Goal: Task Accomplishment & Management: Use online tool/utility

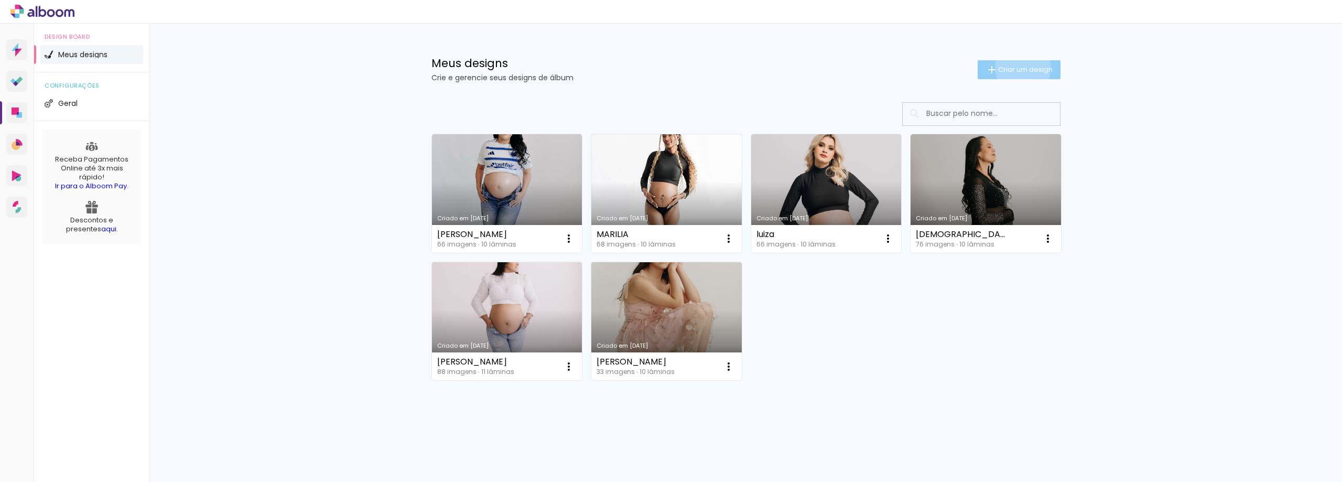
click at [1021, 68] on span "Criar um design" at bounding box center [1025, 69] width 55 height 7
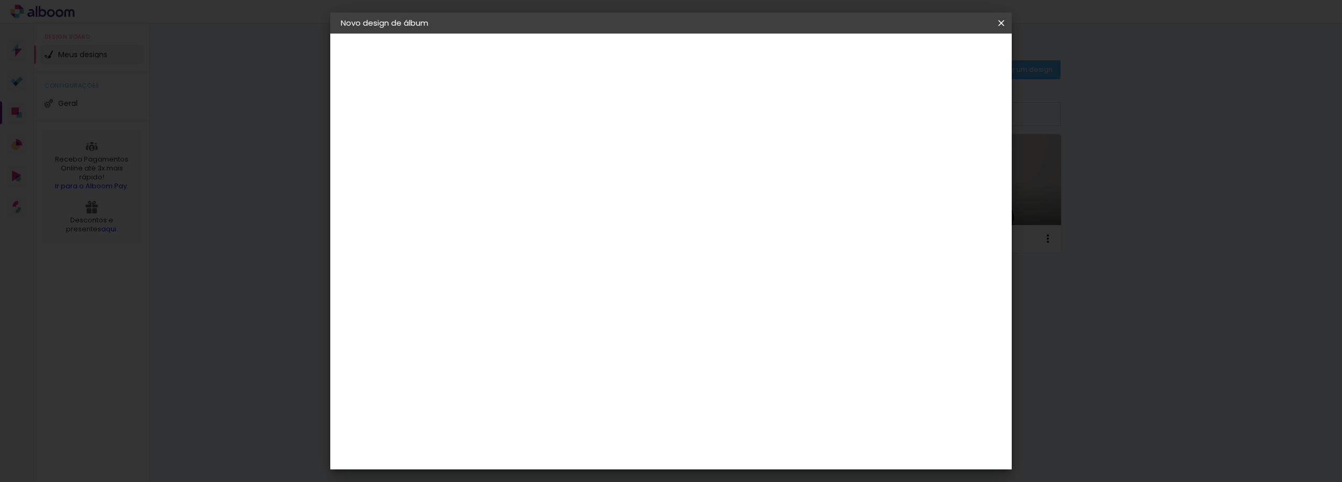
click at [512, 142] on input at bounding box center [512, 141] width 0 height 16
click at [512, 141] on input "luiza camargos" at bounding box center [512, 141] width 0 height 16
click at [512, 142] on input "Luiza camargos" at bounding box center [512, 141] width 0 height 16
type input "[PERSON_NAME]"
type paper-input "[PERSON_NAME]"
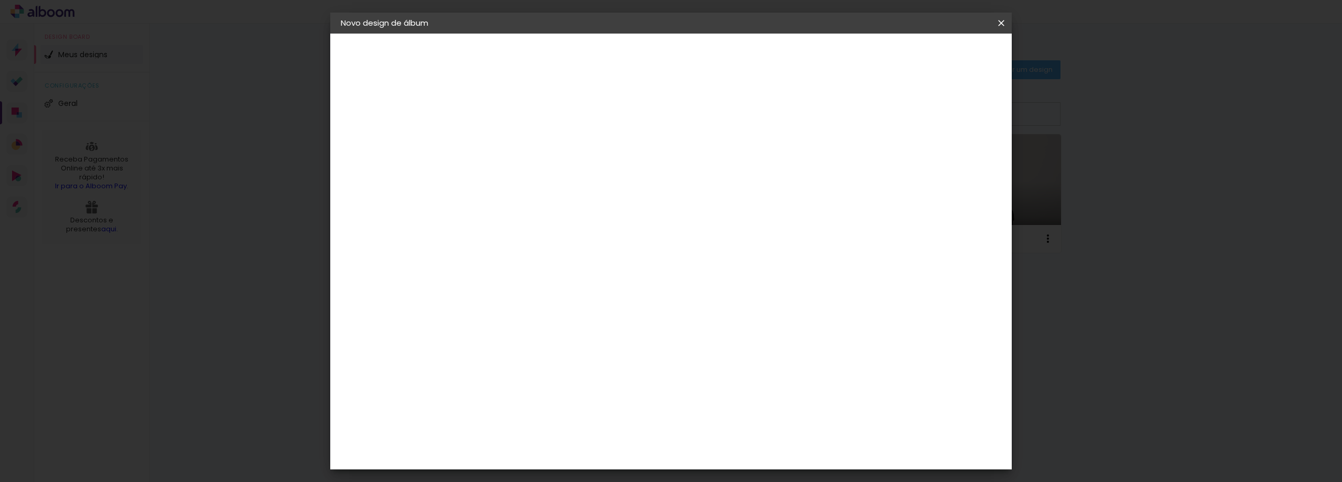
click at [0, 0] on slot "Avançar" at bounding box center [0, 0] width 0 height 0
click at [566, 176] on iron-icon at bounding box center [559, 182] width 13 height 13
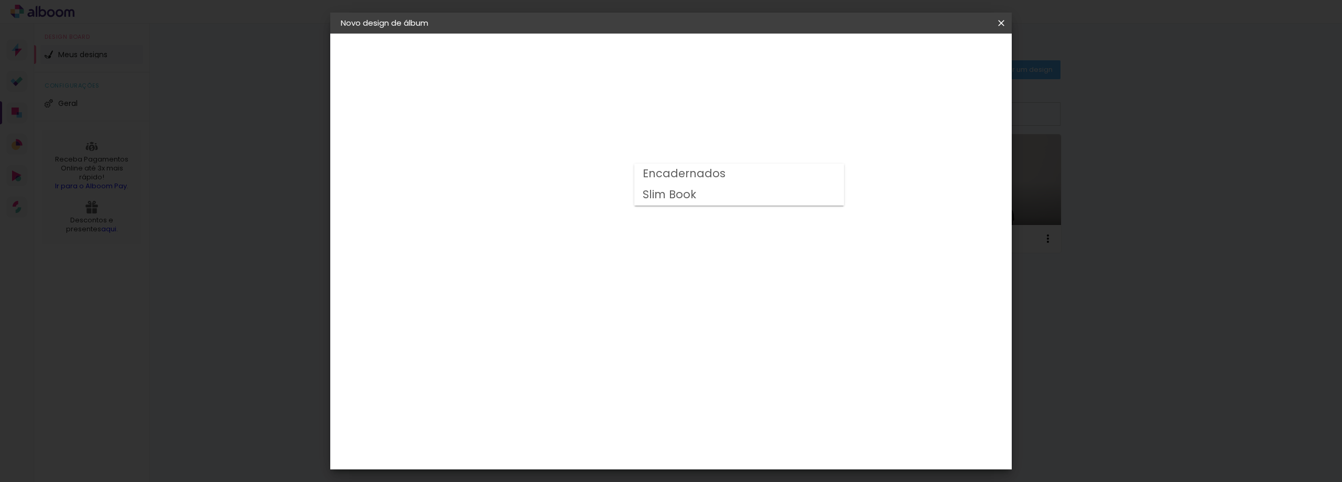
click at [0, 0] on slot "Slim Book" at bounding box center [0, 0] width 0 height 0
type input "Slim Book"
click at [653, 174] on iron-icon at bounding box center [647, 172] width 13 height 13
click at [752, 197] on paper-item "Slim Book" at bounding box center [736, 195] width 210 height 21
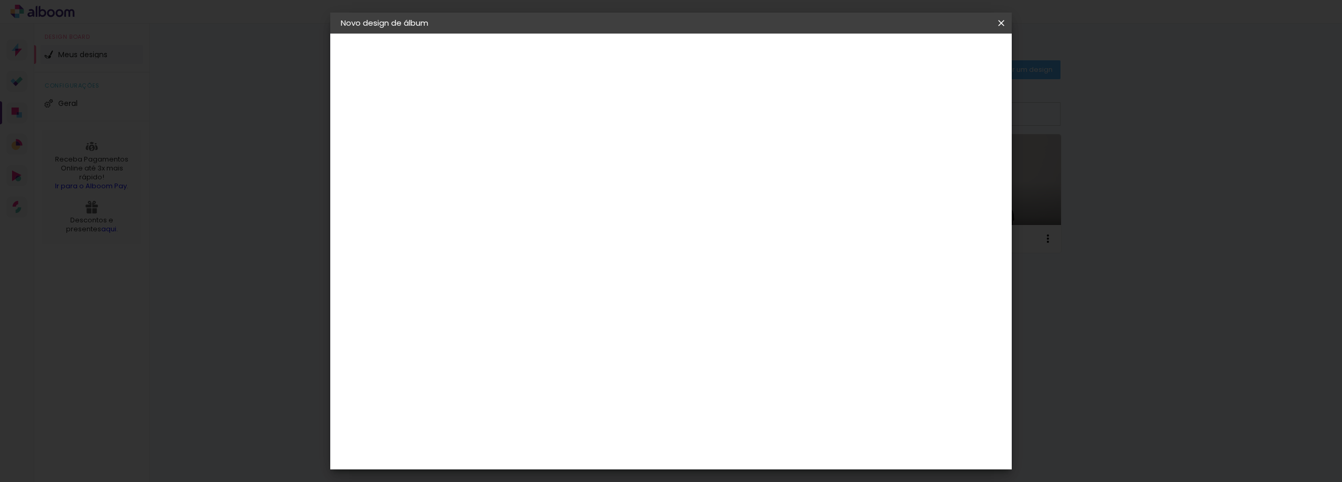
click at [583, 411] on span "25 x 50" at bounding box center [558, 421] width 49 height 21
click at [0, 0] on slot "Avançar" at bounding box center [0, 0] width 0 height 0
click at [936, 57] on span "Iniciar design" at bounding box center [912, 55] width 48 height 7
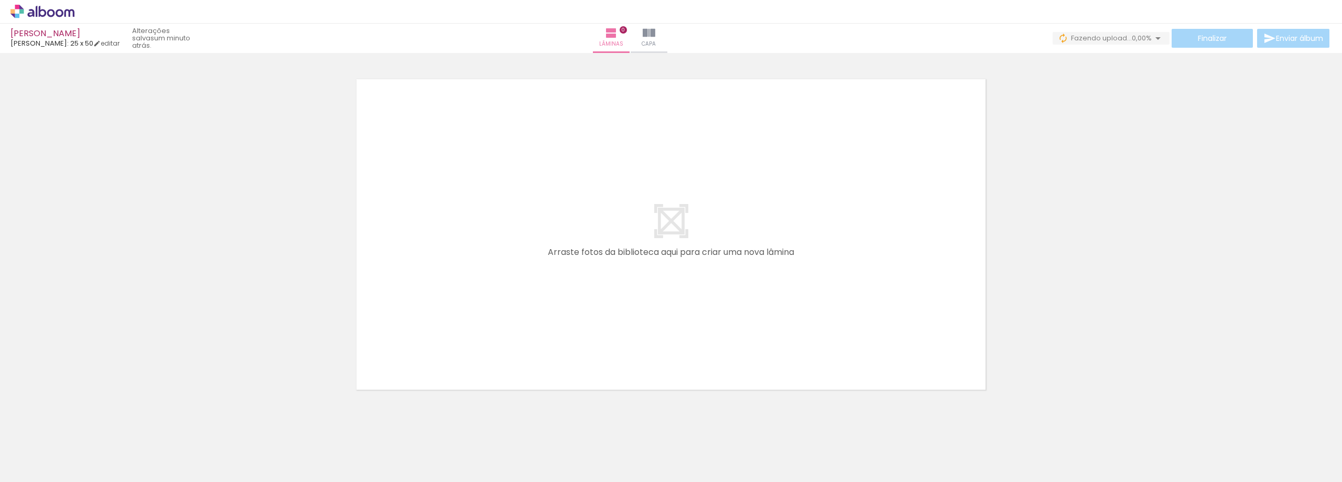
click at [85, 423] on iron-icon at bounding box center [82, 425] width 11 height 11
click at [85, 426] on iron-icon at bounding box center [82, 425] width 11 height 11
click at [87, 428] on iron-icon at bounding box center [82, 425] width 11 height 11
click at [1051, 442] on div at bounding box center [1042, 446] width 41 height 52
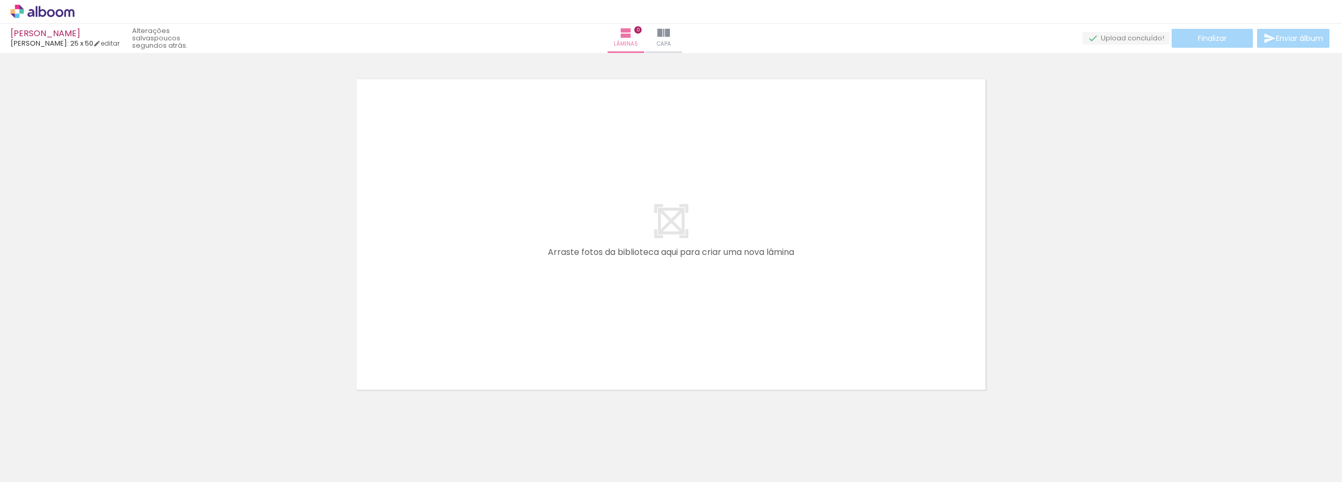
scroll to position [0, 1773]
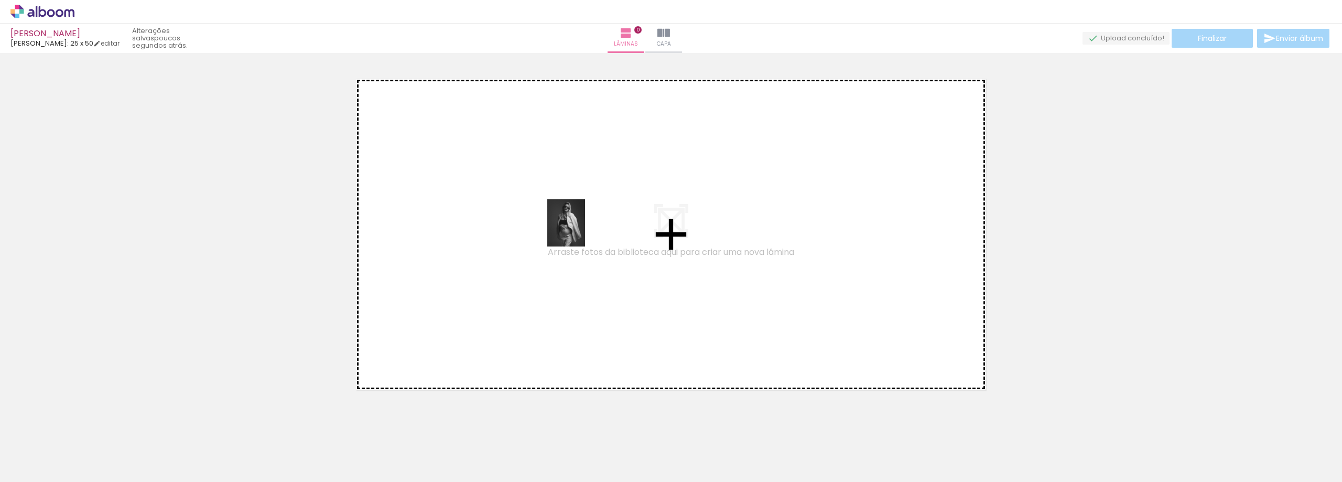
drag, startPoint x: 986, startPoint y: 449, endPoint x: 579, endPoint y: 231, distance: 461.8
click at [579, 231] on quentale-workspace at bounding box center [671, 241] width 1342 height 482
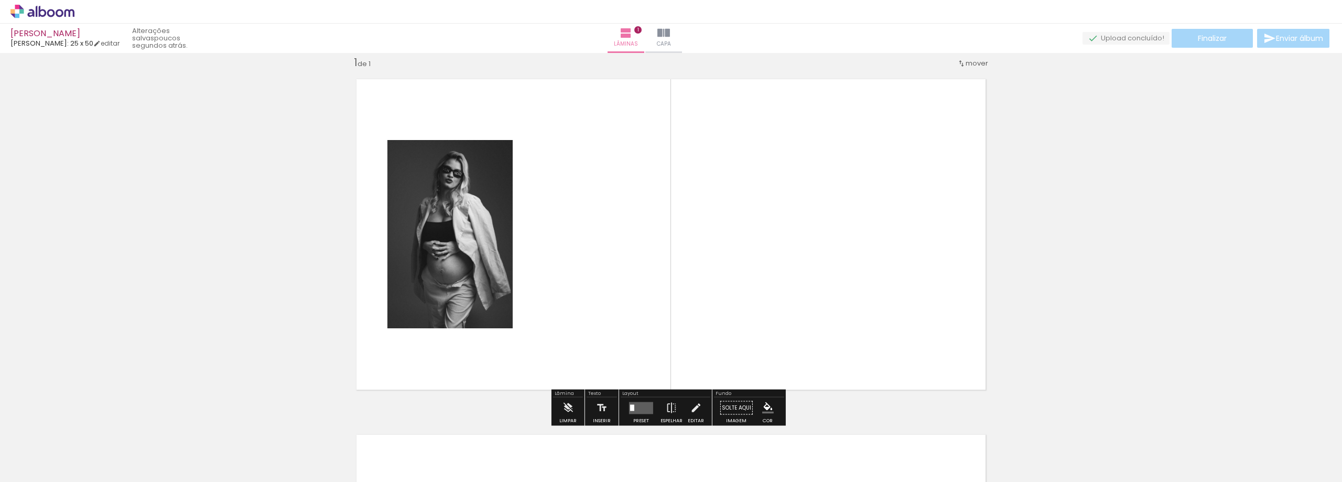
scroll to position [14, 0]
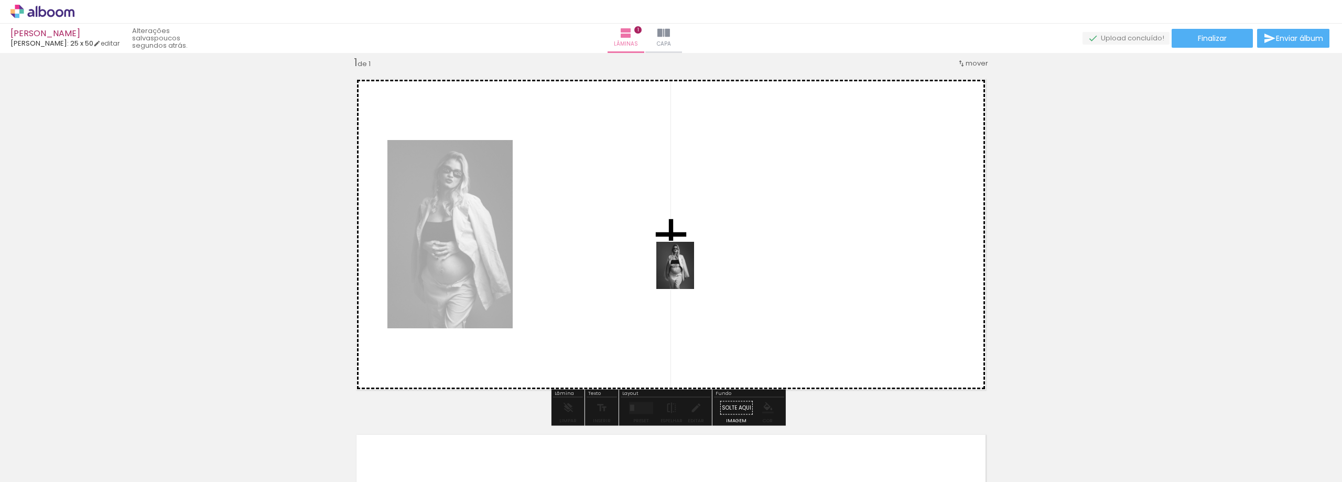
drag, startPoint x: 927, startPoint y: 448, endPoint x: 682, endPoint y: 271, distance: 301.9
click at [682, 271] on quentale-workspace at bounding box center [671, 241] width 1342 height 482
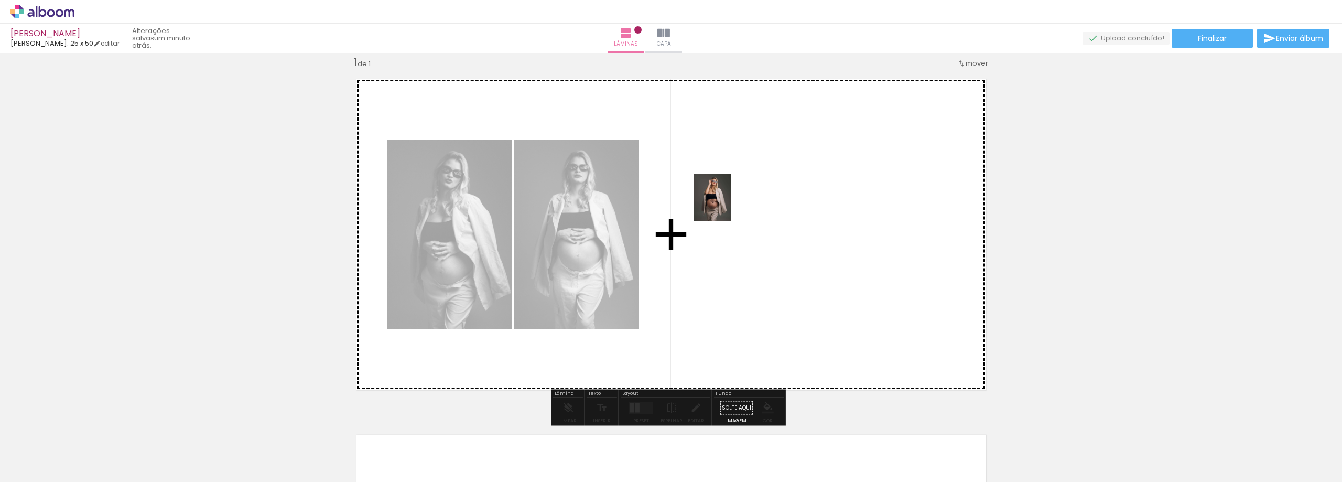
drag, startPoint x: 1039, startPoint y: 450, endPoint x: 725, endPoint y: 206, distance: 397.5
click at [725, 206] on quentale-workspace at bounding box center [671, 241] width 1342 height 482
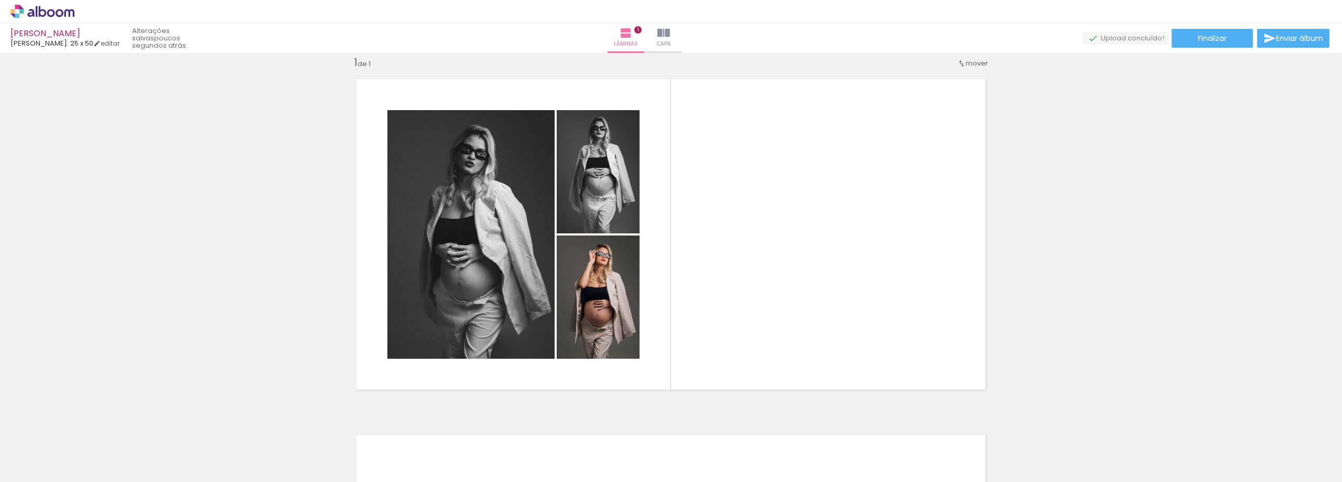
scroll to position [0, 1475]
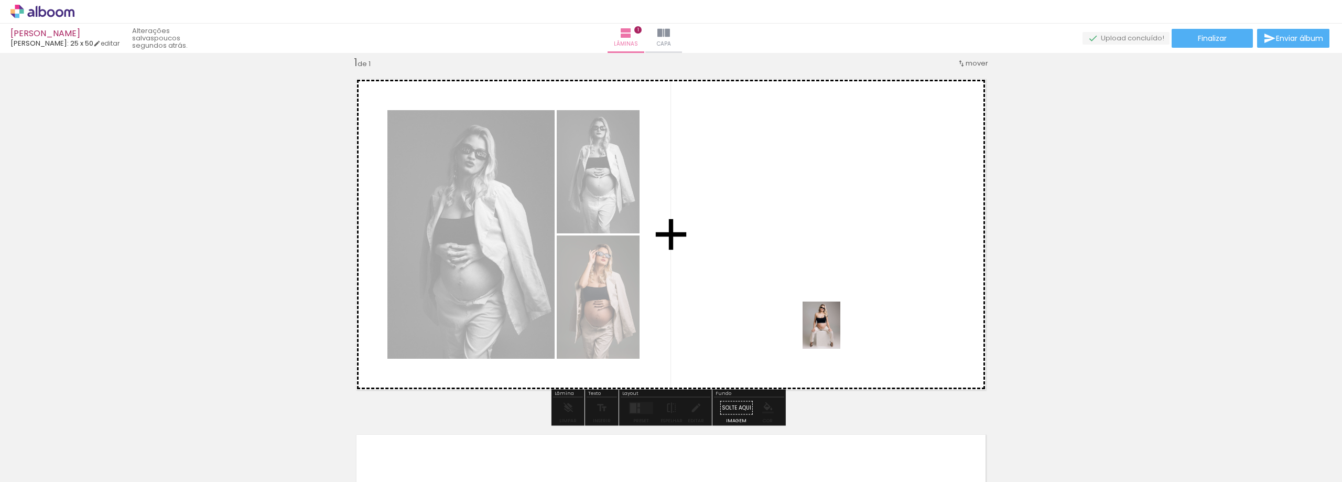
drag, startPoint x: 993, startPoint y: 452, endPoint x: 834, endPoint y: 333, distance: 198.5
click at [834, 333] on quentale-workspace at bounding box center [671, 241] width 1342 height 482
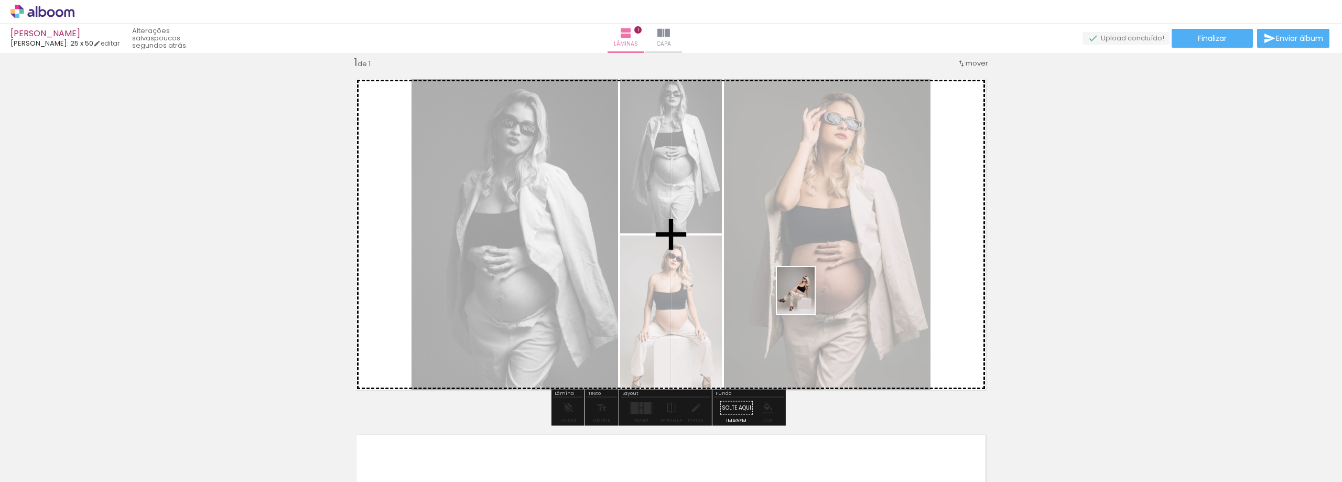
drag, startPoint x: 931, startPoint y: 451, endPoint x: 808, endPoint y: 298, distance: 195.4
click at [808, 298] on quentale-workspace at bounding box center [671, 241] width 1342 height 482
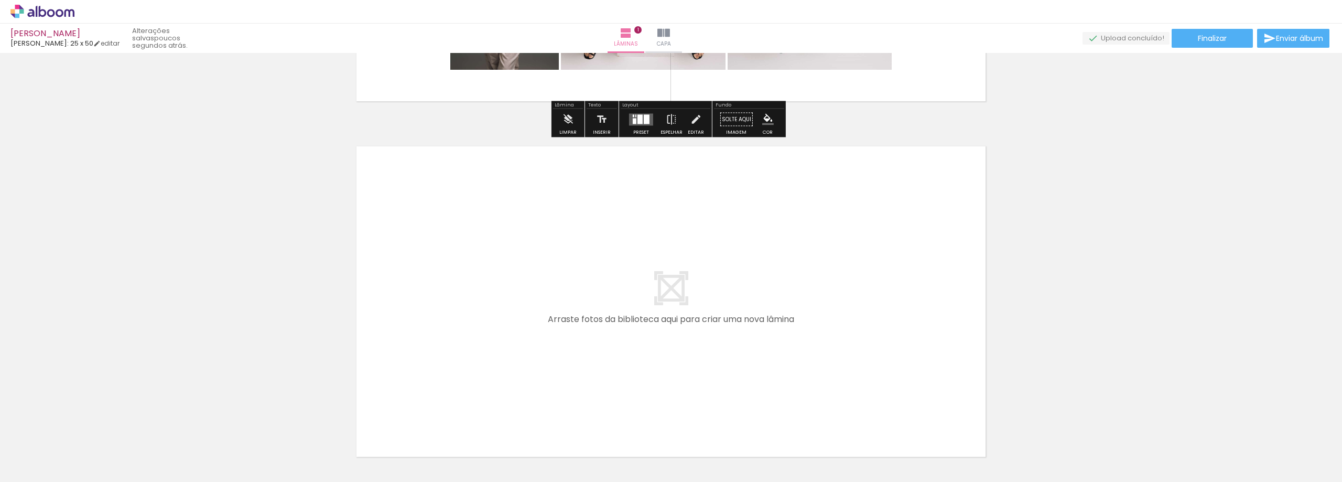
scroll to position [328, 0]
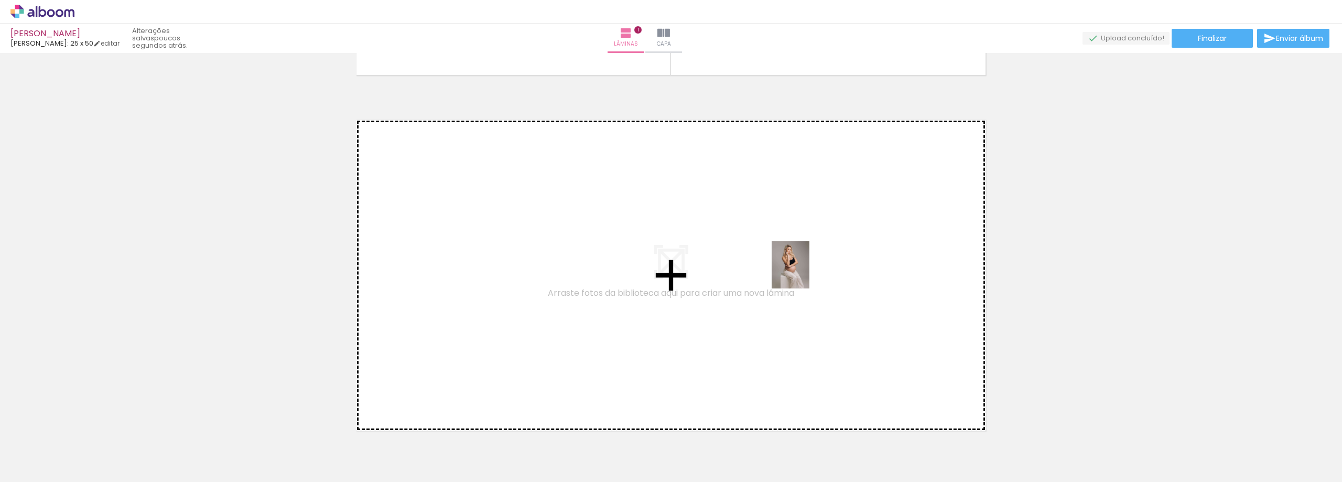
drag, startPoint x: 1166, startPoint y: 445, endPoint x: 803, endPoint y: 273, distance: 402.2
click at [803, 273] on quentale-workspace at bounding box center [671, 241] width 1342 height 482
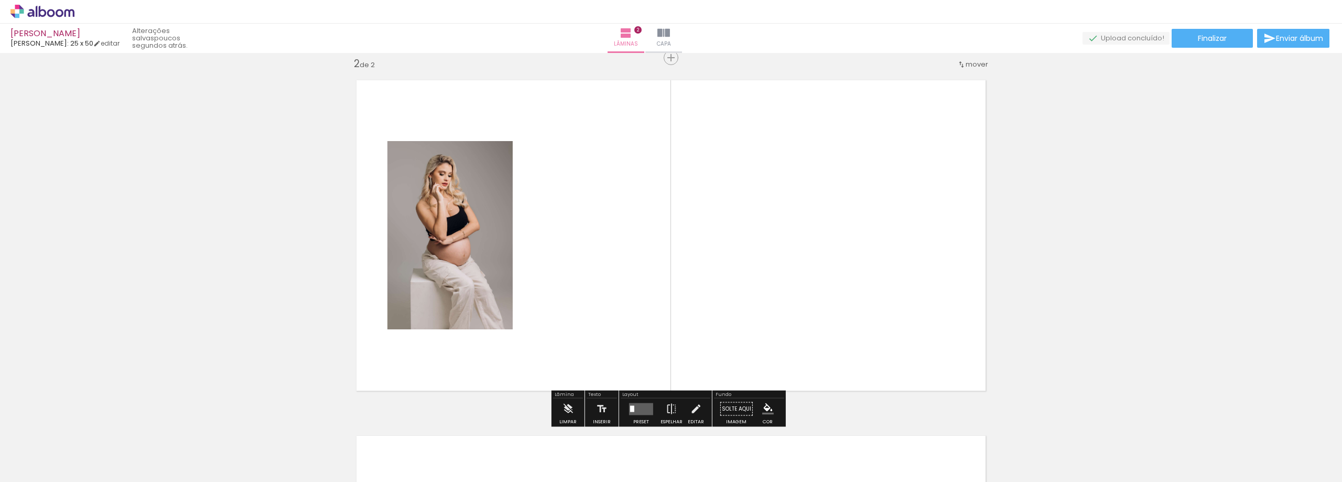
scroll to position [369, 0]
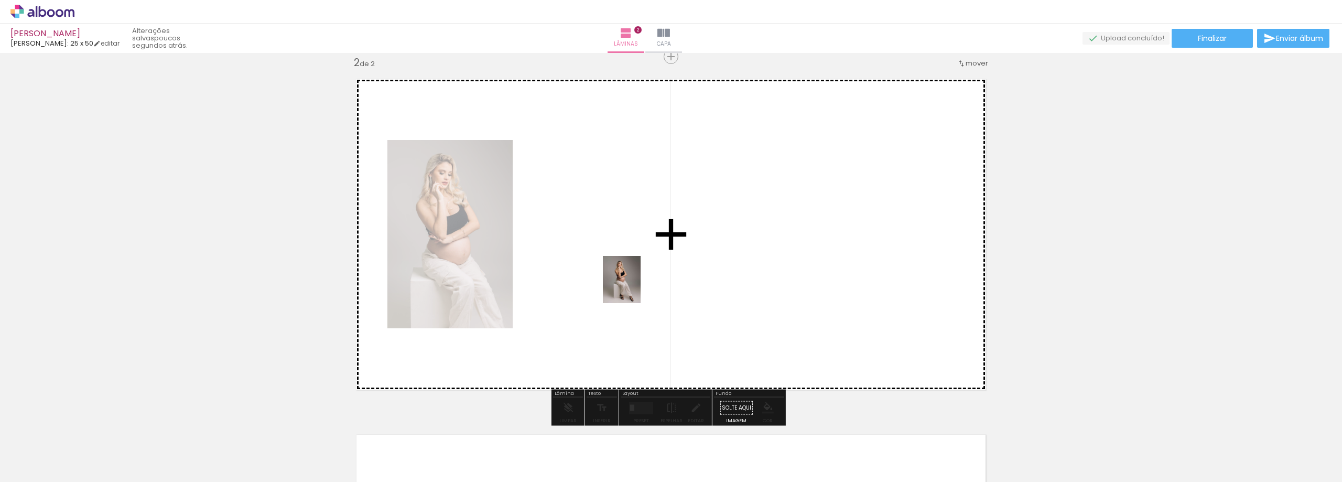
drag, startPoint x: 1100, startPoint y: 445, endPoint x: 634, endPoint y: 287, distance: 492.1
click at [634, 287] on quentale-workspace at bounding box center [671, 241] width 1342 height 482
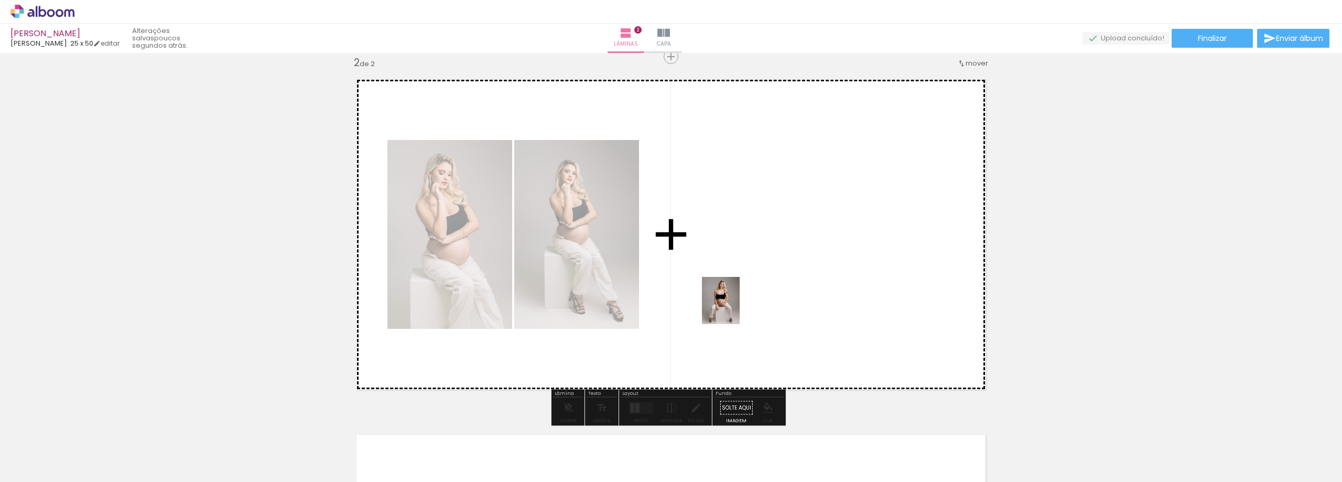
drag, startPoint x: 1055, startPoint y: 451, endPoint x: 733, endPoint y: 308, distance: 351.8
click at [733, 308] on quentale-workspace at bounding box center [671, 241] width 1342 height 482
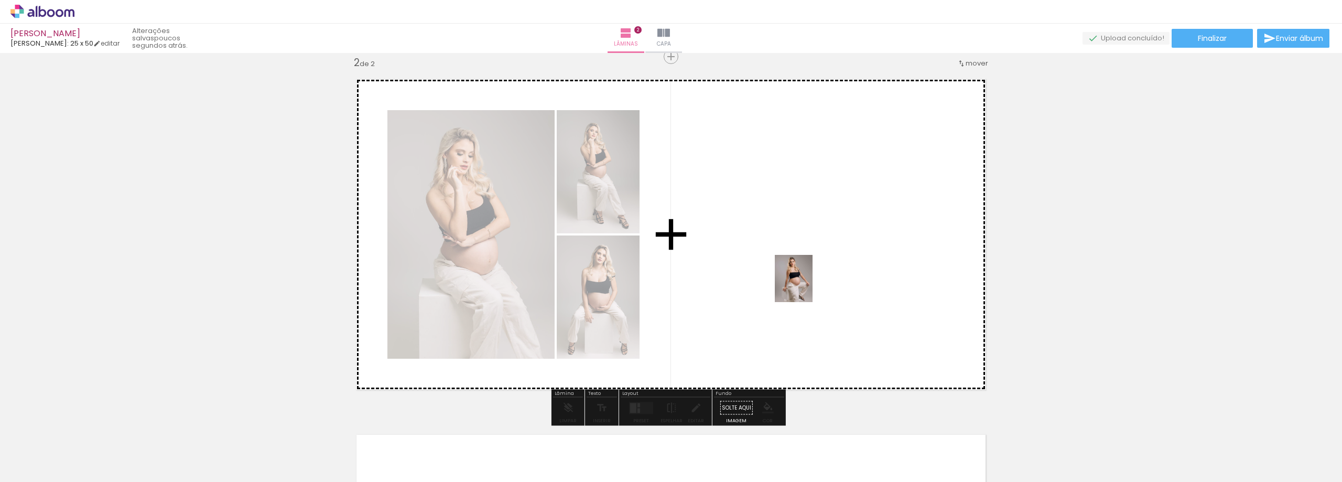
drag, startPoint x: 868, startPoint y: 444, endPoint x: 801, endPoint y: 270, distance: 186.7
click at [801, 270] on quentale-workspace at bounding box center [671, 241] width 1342 height 482
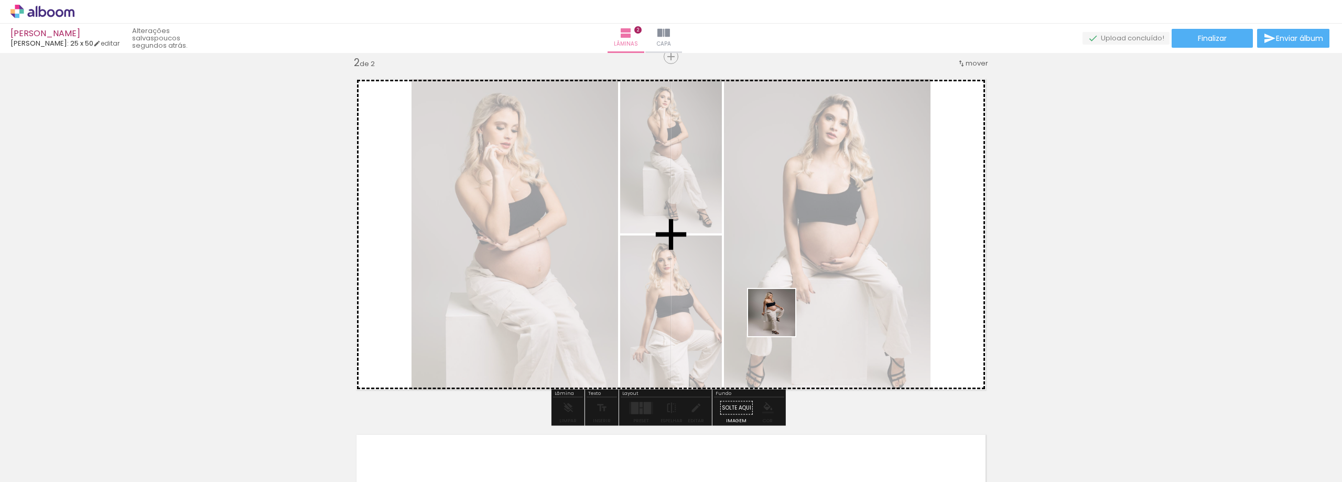
drag, startPoint x: 809, startPoint y: 452, endPoint x: 779, endPoint y: 303, distance: 152.5
click at [779, 304] on quentale-workspace at bounding box center [671, 241] width 1342 height 482
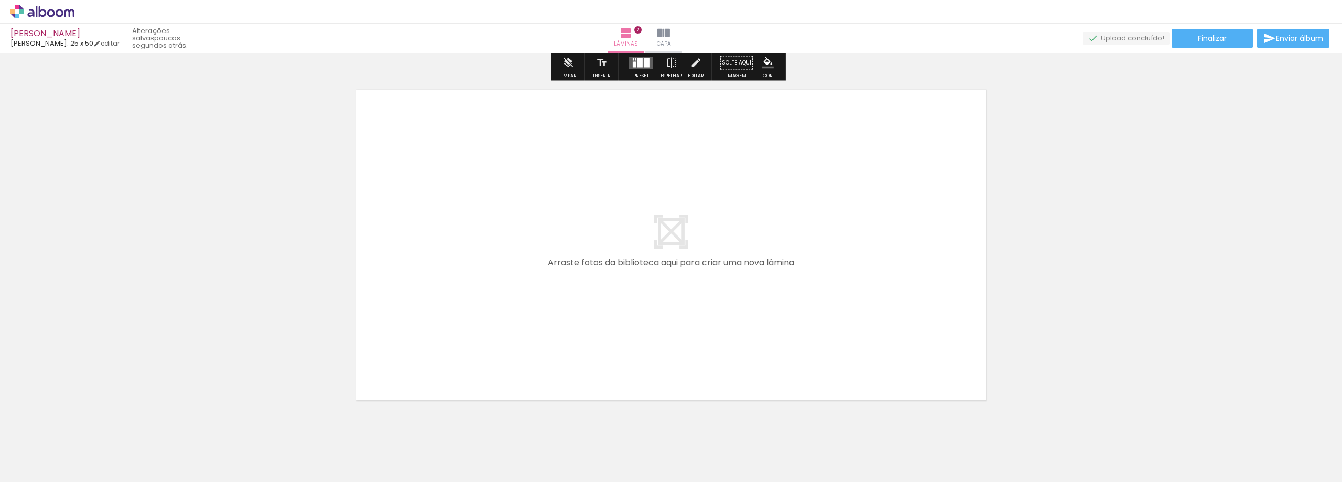
scroll to position [736, 0]
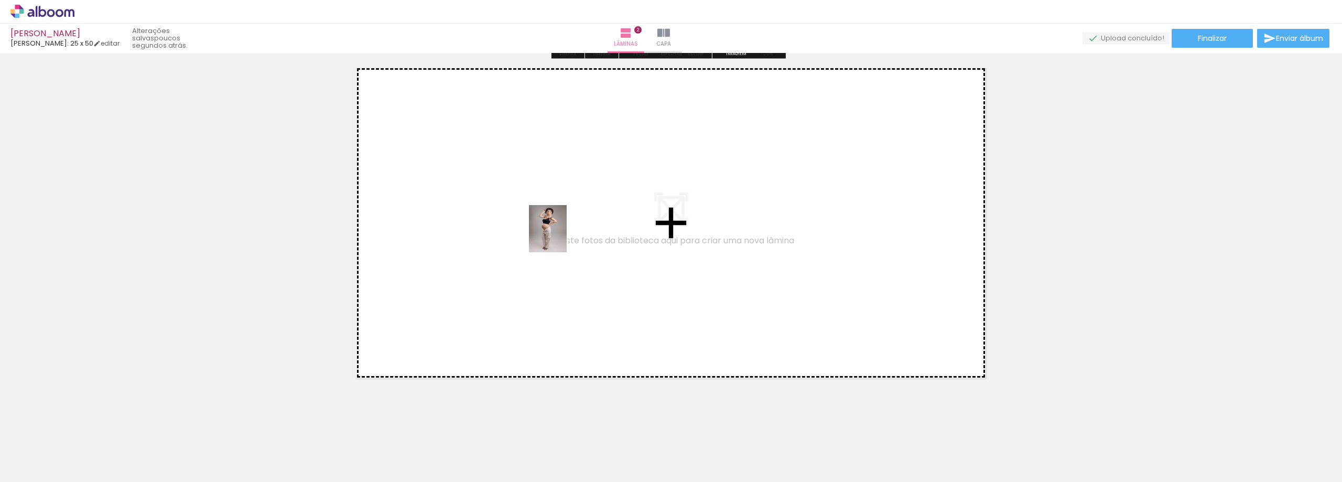
drag, startPoint x: 747, startPoint y: 446, endPoint x: 560, endPoint y: 236, distance: 280.7
click at [560, 236] on quentale-workspace at bounding box center [671, 241] width 1342 height 482
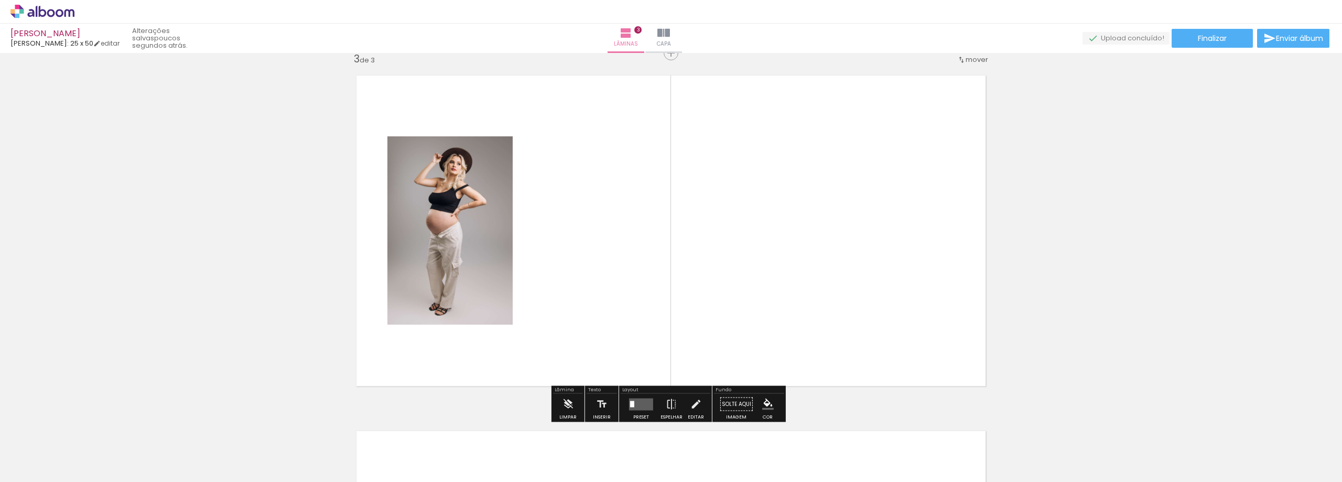
scroll to position [725, 0]
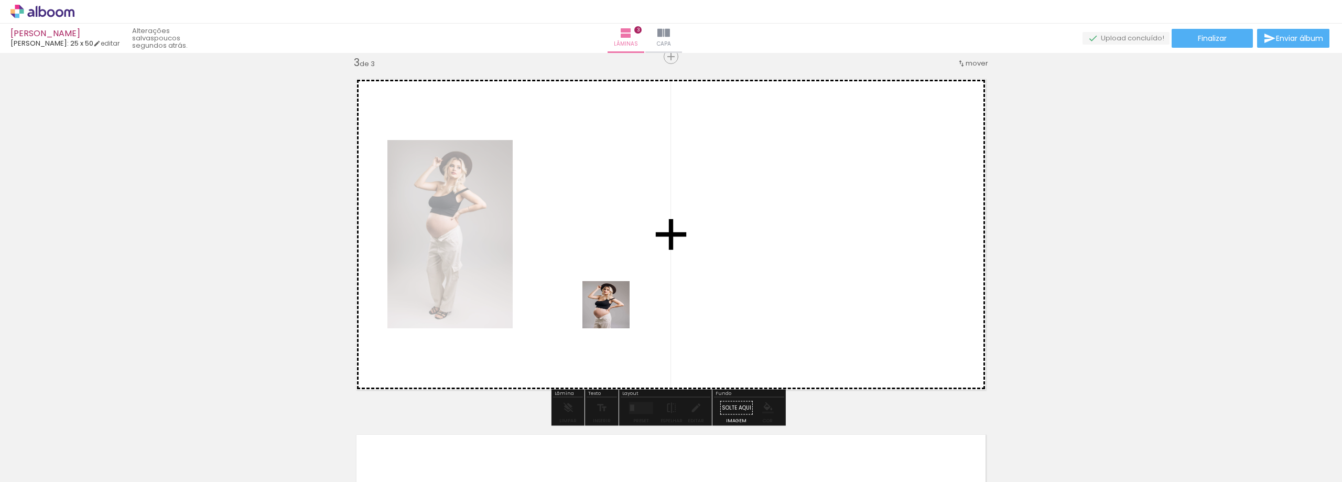
drag, startPoint x: 689, startPoint y: 436, endPoint x: 575, endPoint y: 251, distance: 217.5
click at [575, 251] on quentale-workspace at bounding box center [671, 241] width 1342 height 482
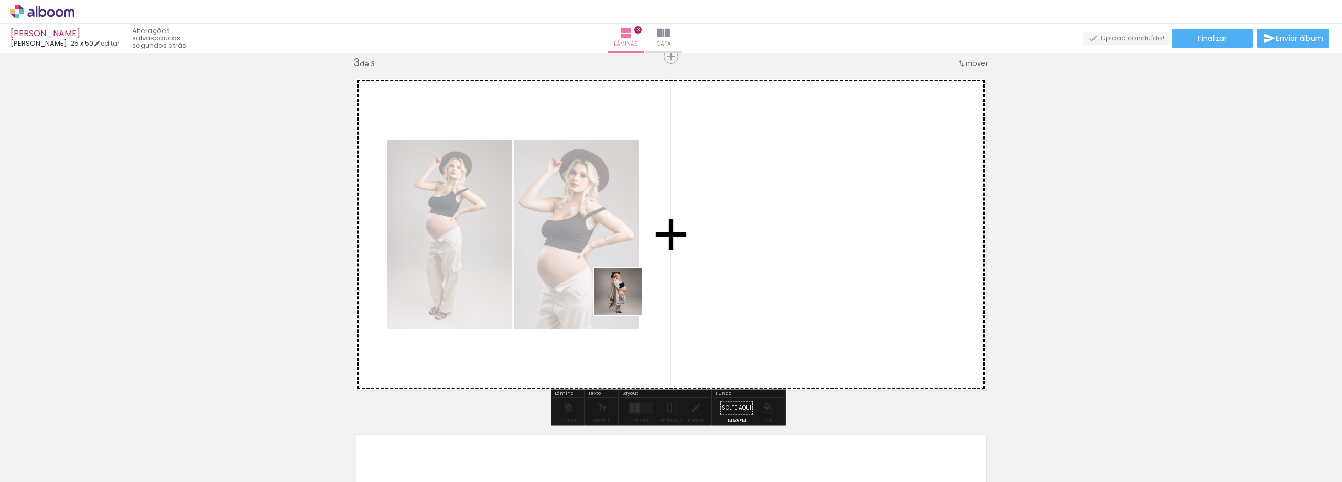
drag, startPoint x: 640, startPoint y: 442, endPoint x: 621, endPoint y: 370, distance: 74.6
click at [637, 284] on quentale-workspace at bounding box center [671, 241] width 1342 height 482
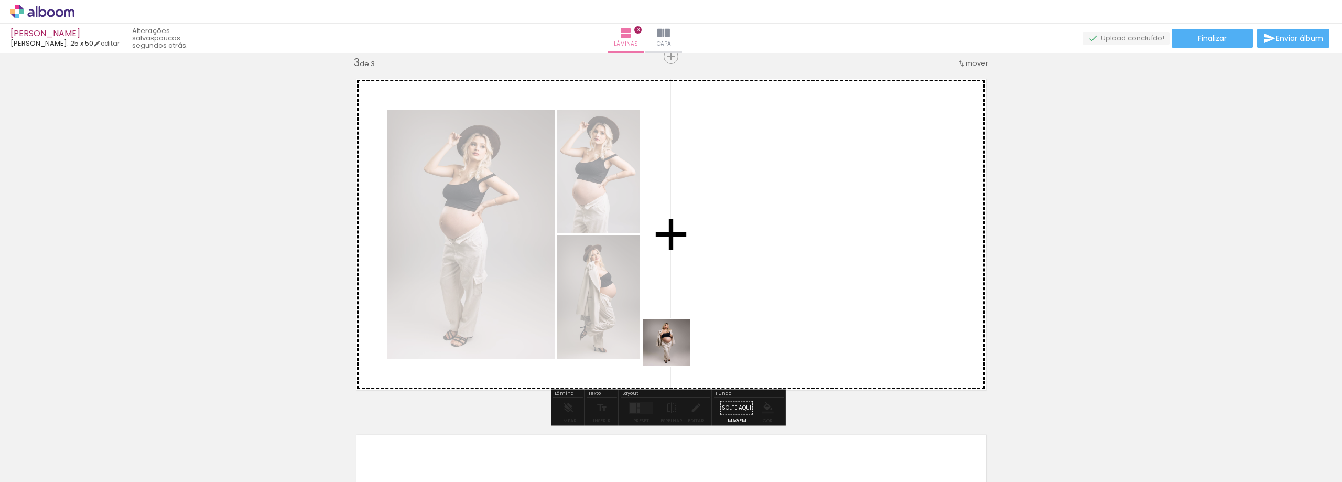
drag, startPoint x: 574, startPoint y: 441, endPoint x: 729, endPoint y: 312, distance: 202.5
click at [729, 312] on quentale-workspace at bounding box center [671, 241] width 1342 height 482
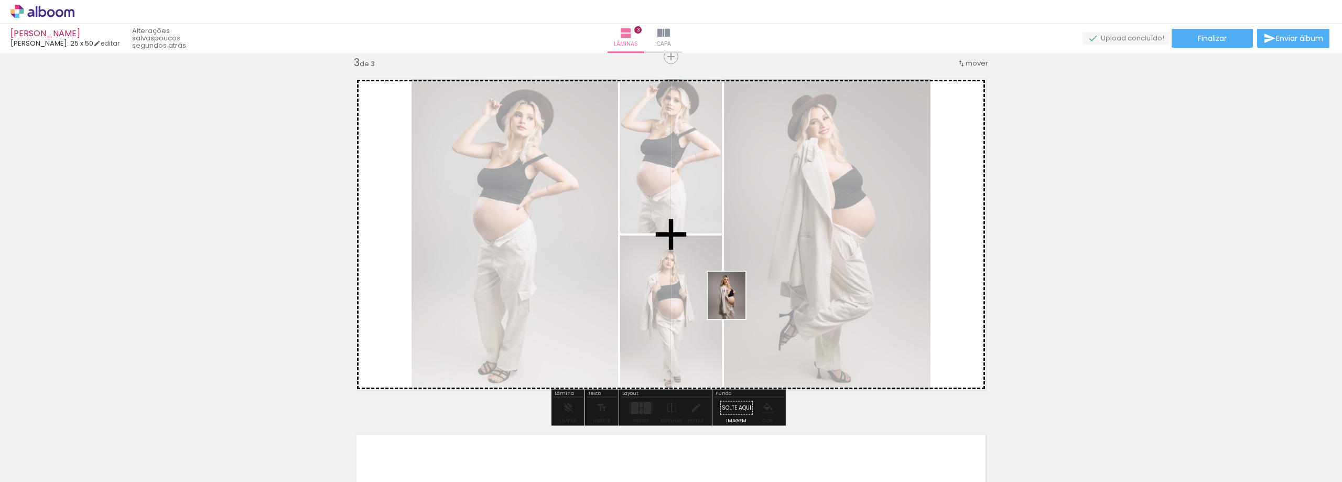
drag, startPoint x: 516, startPoint y: 453, endPoint x: 739, endPoint y: 303, distance: 268.6
click at [739, 303] on quentale-workspace at bounding box center [671, 241] width 1342 height 482
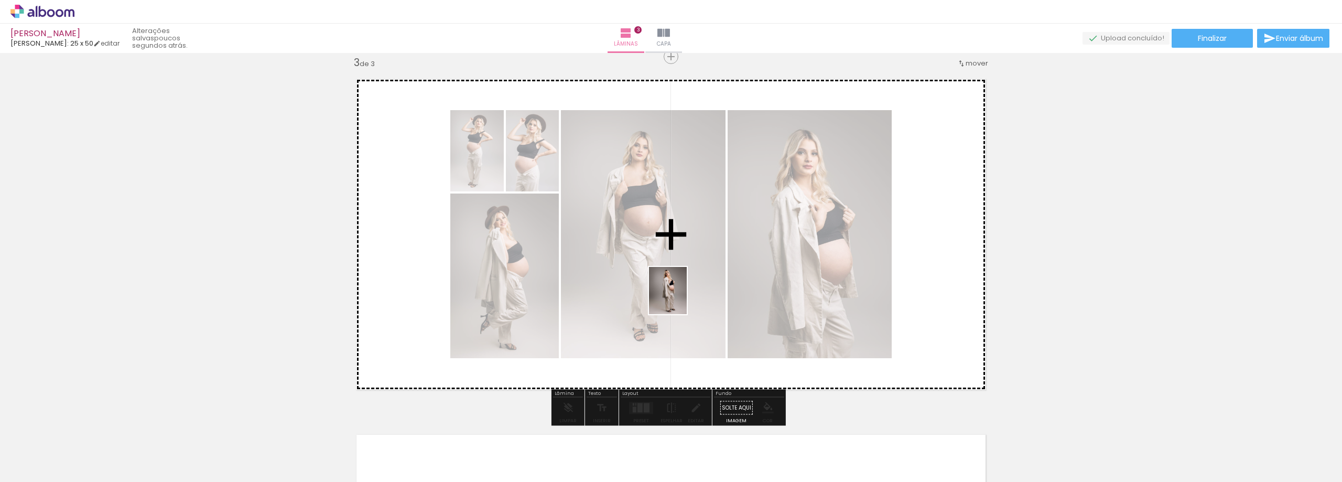
drag, startPoint x: 453, startPoint y: 446, endPoint x: 680, endPoint y: 298, distance: 270.6
click at [680, 298] on quentale-workspace at bounding box center [671, 241] width 1342 height 482
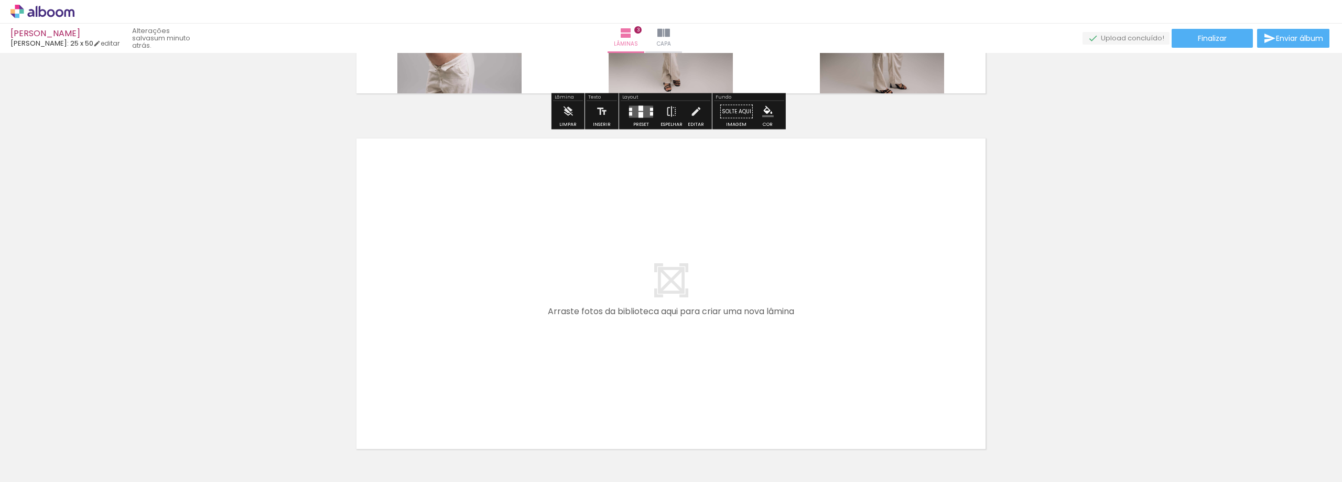
scroll to position [1039, 0]
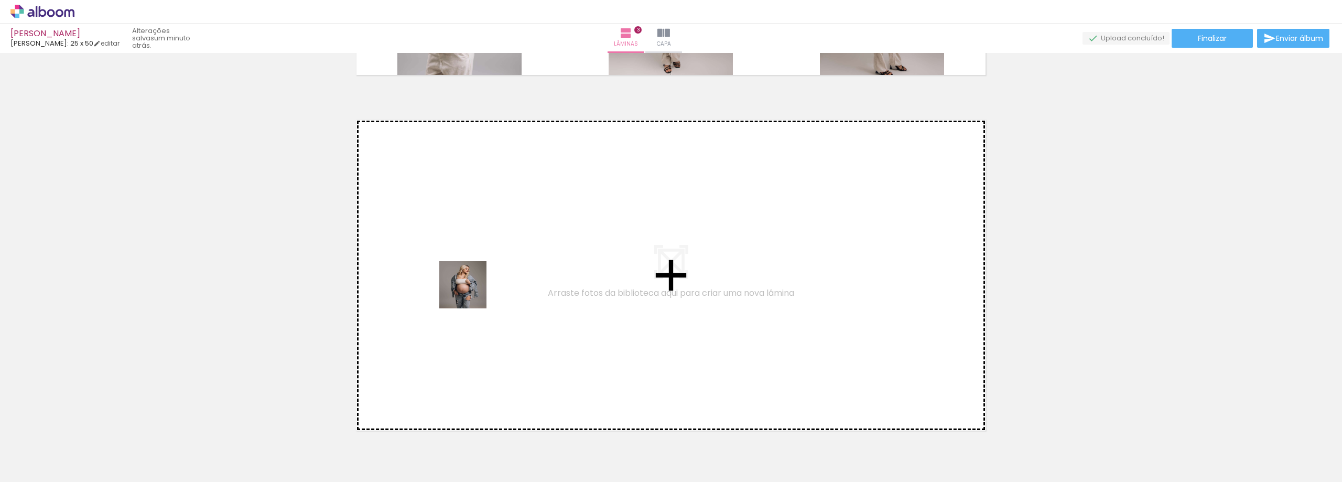
drag, startPoint x: 479, startPoint y: 448, endPoint x: 470, endPoint y: 288, distance: 159.6
click at [470, 288] on quentale-workspace at bounding box center [671, 241] width 1342 height 482
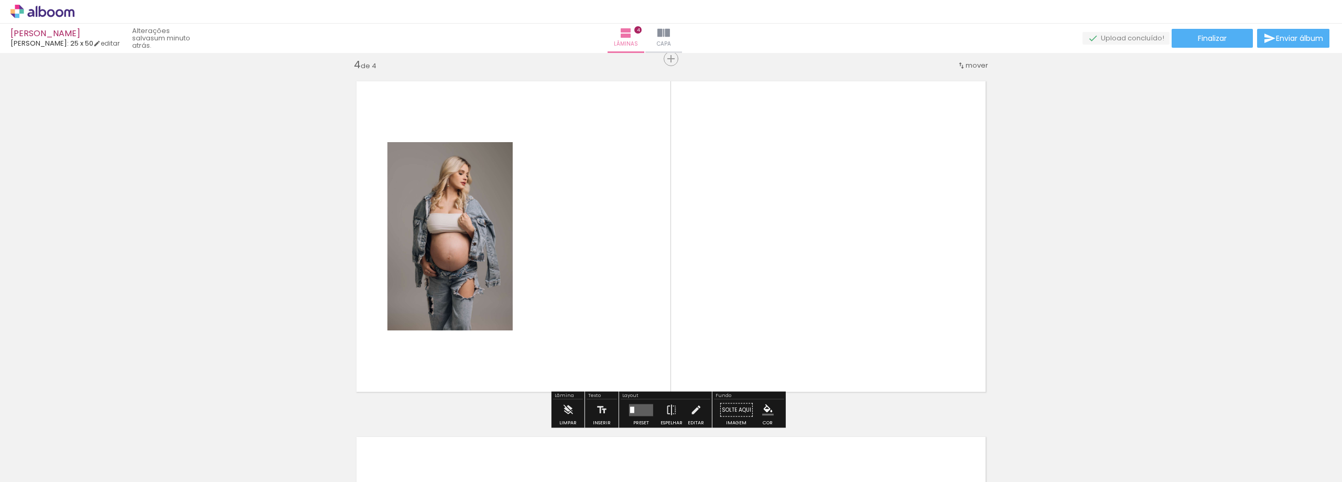
scroll to position [1080, 0]
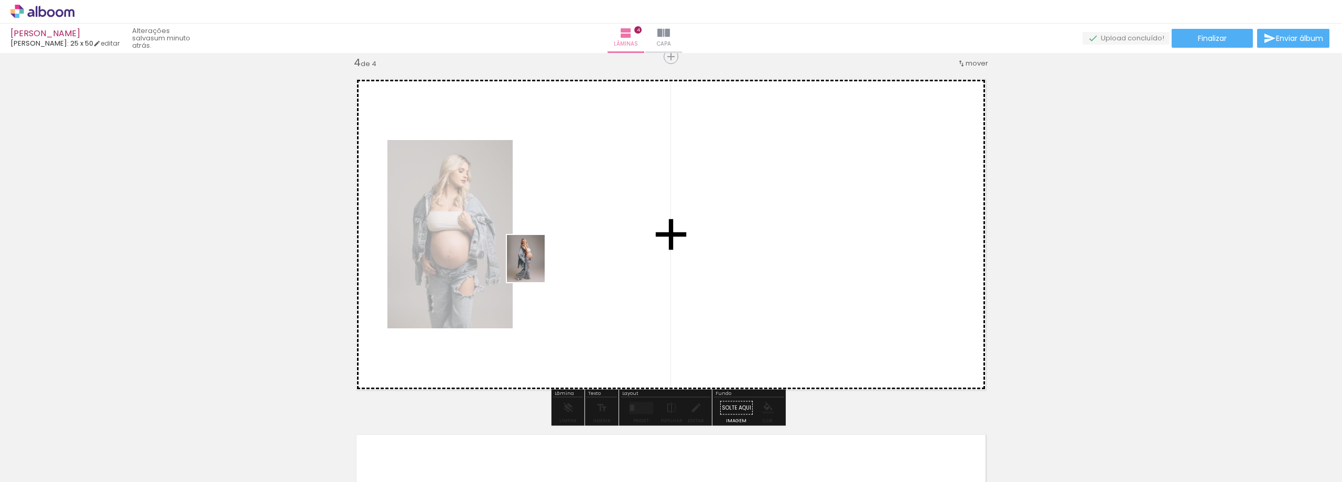
drag, startPoint x: 543, startPoint y: 447, endPoint x: 538, endPoint y: 266, distance: 180.9
click at [538, 266] on quentale-workspace at bounding box center [671, 241] width 1342 height 482
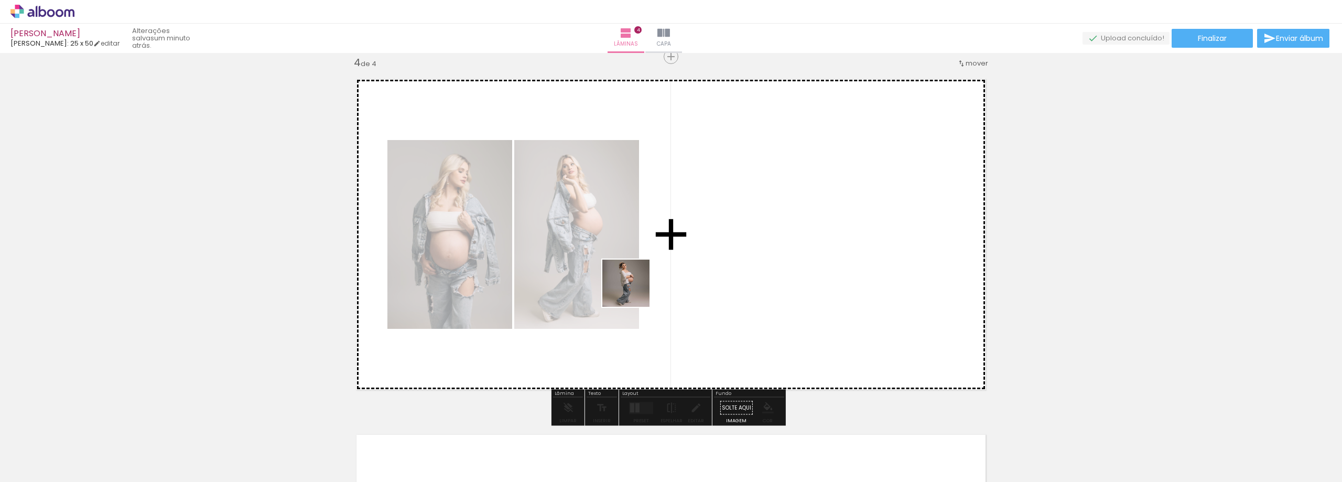
drag, startPoint x: 596, startPoint y: 439, endPoint x: 634, endPoint y: 289, distance: 154.7
click at [634, 289] on quentale-workspace at bounding box center [671, 241] width 1342 height 482
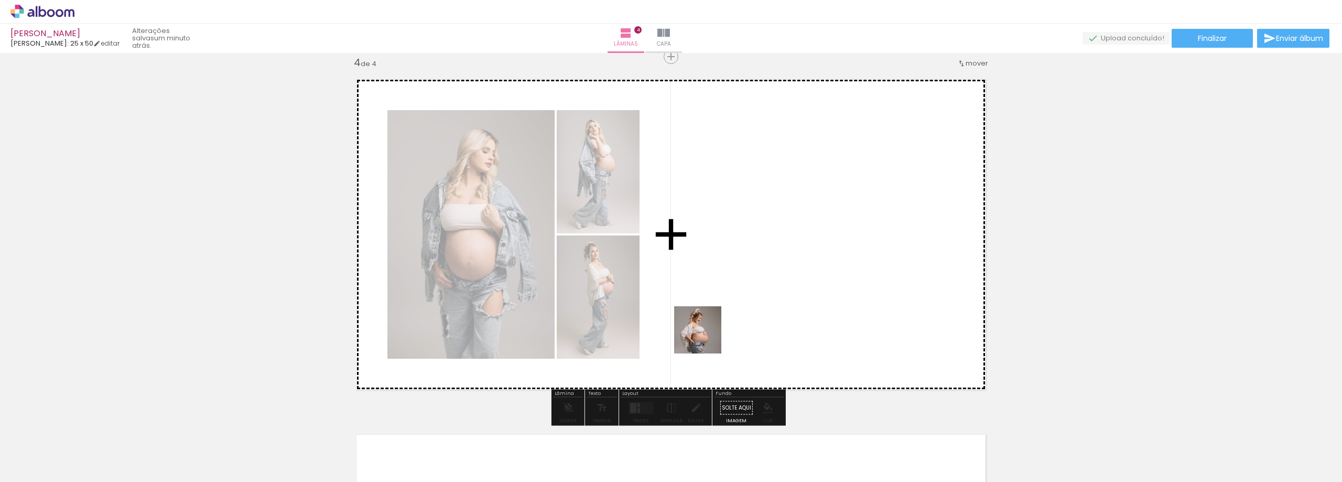
drag, startPoint x: 658, startPoint y: 449, endPoint x: 717, endPoint y: 316, distance: 145.5
click at [717, 316] on quentale-workspace at bounding box center [671, 241] width 1342 height 482
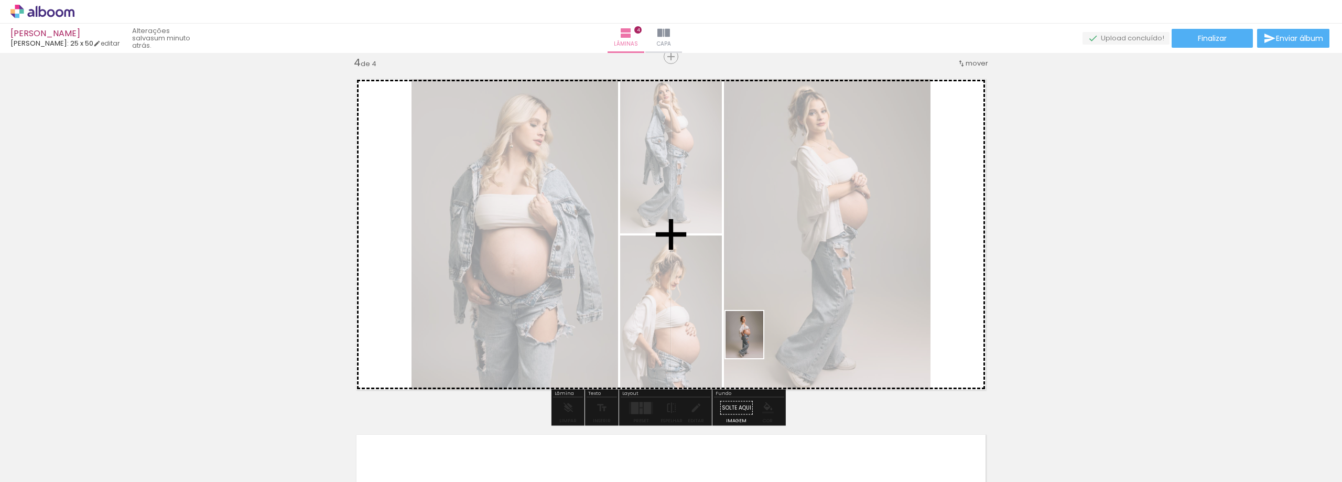
drag, startPoint x: 707, startPoint y: 448, endPoint x: 757, endPoint y: 342, distance: 116.6
click at [757, 342] on quentale-workspace at bounding box center [671, 241] width 1342 height 482
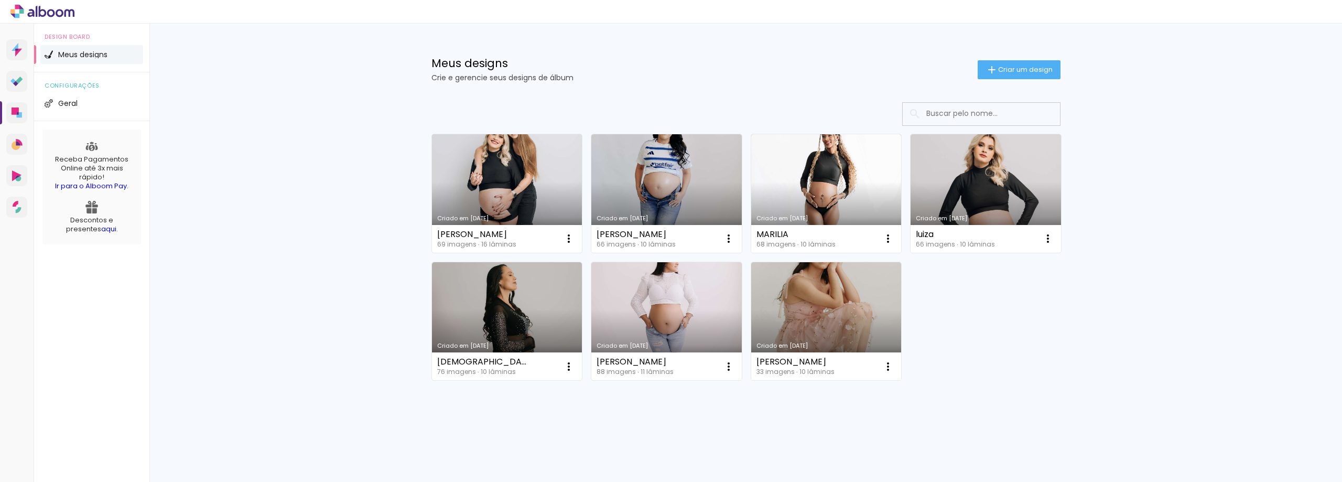
click at [461, 179] on link "Criado em 06/10/25" at bounding box center [507, 193] width 150 height 118
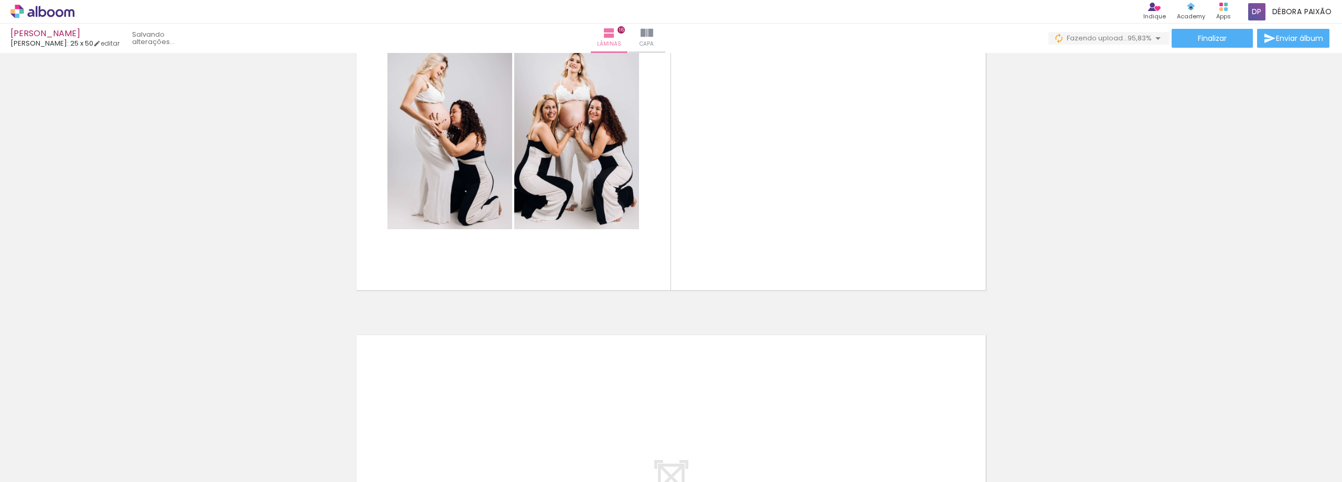
scroll to position [5485, 0]
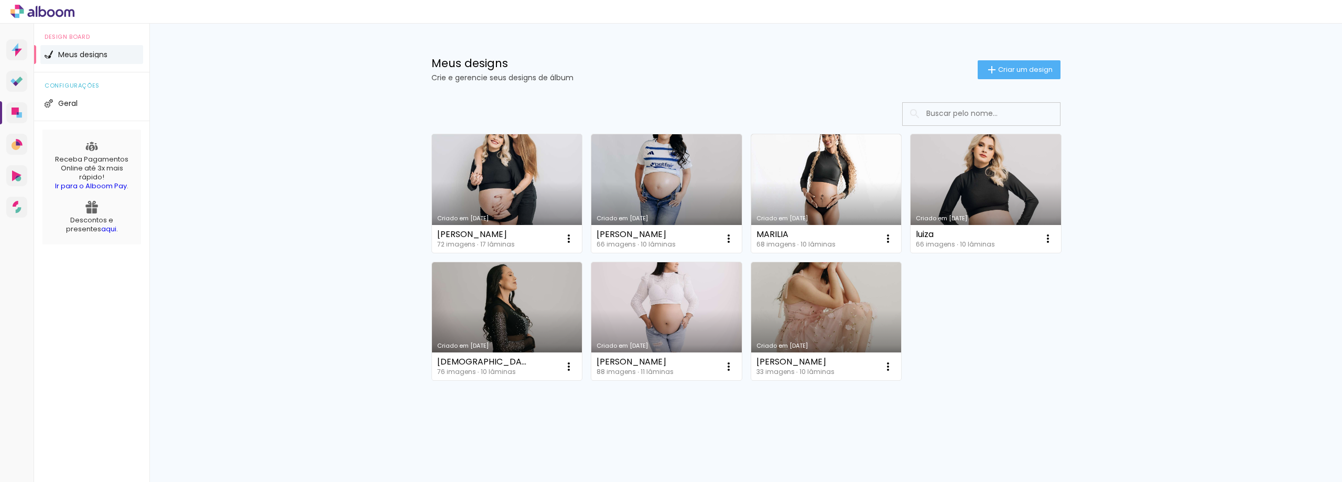
click at [533, 182] on link "Criado em [DATE]" at bounding box center [507, 193] width 150 height 118
